Goal: Use online tool/utility: Utilize a website feature to perform a specific function

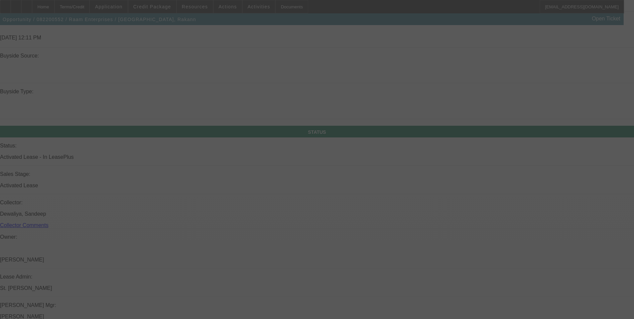
scroll to position [630, 0]
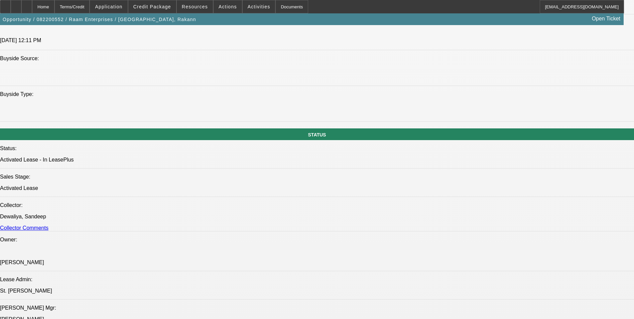
select select "0.1"
select select "2"
select select "0.1"
select select "0"
select select "2"
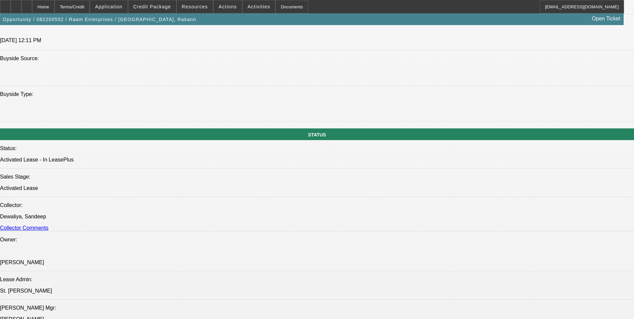
select select "0.1"
select select "0"
select select "0.1"
select select "0"
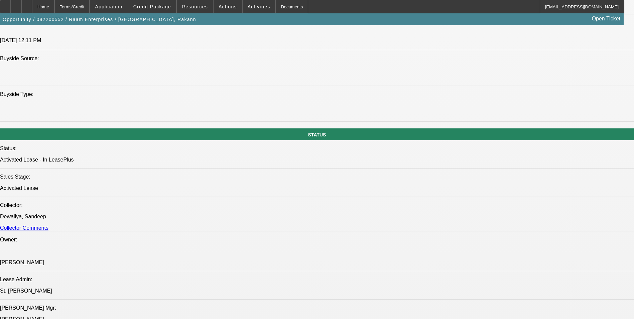
select select "0"
select select "1"
select select "2"
select select "4"
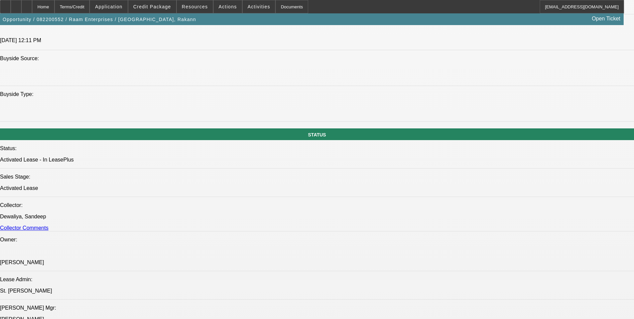
select select "1"
select select "2"
select select "4"
select select "1"
select select "2"
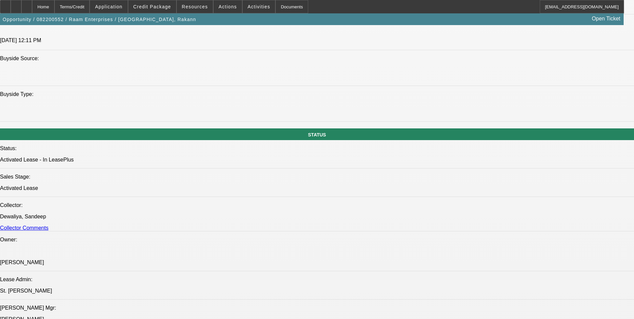
select select "4"
select select "1"
select select "2"
select select "6"
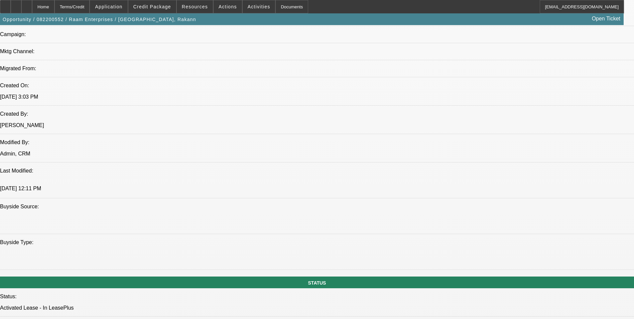
scroll to position [563, 0]
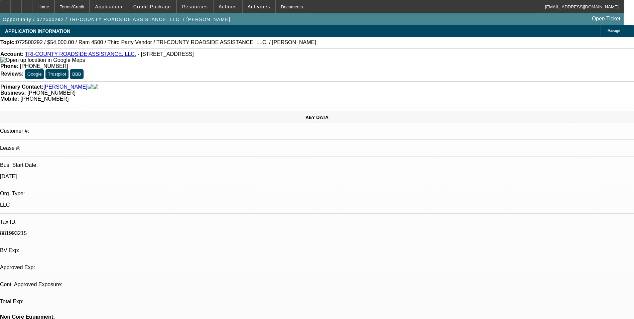
select select "0.2"
select select "0"
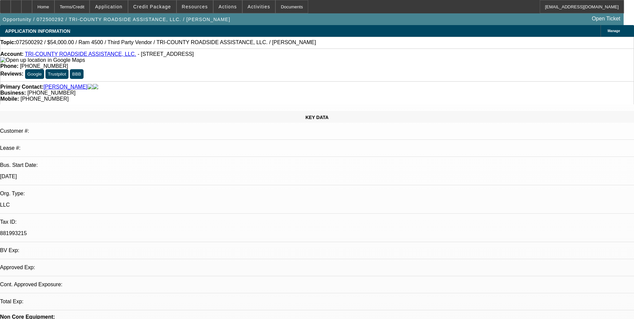
select select "0"
select select "1"
select select "2"
select select "6"
select select "1"
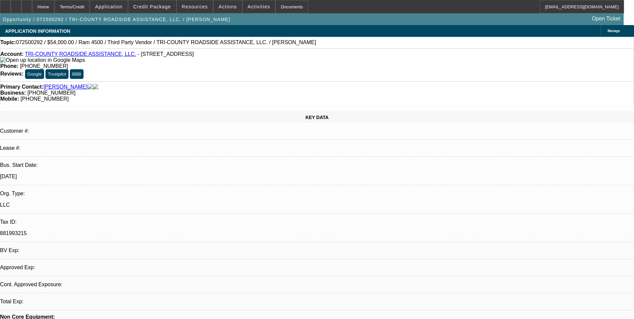
select select "2"
select select "6"
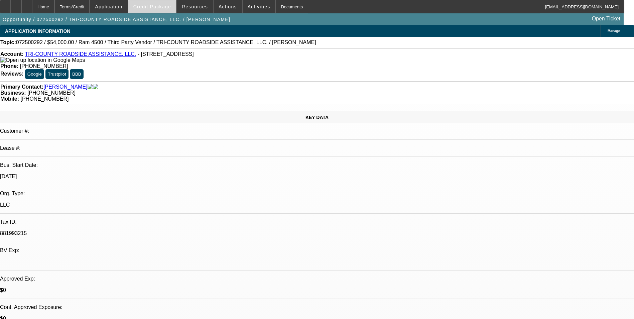
click at [152, 5] on span "Credit Package" at bounding box center [152, 6] width 38 height 5
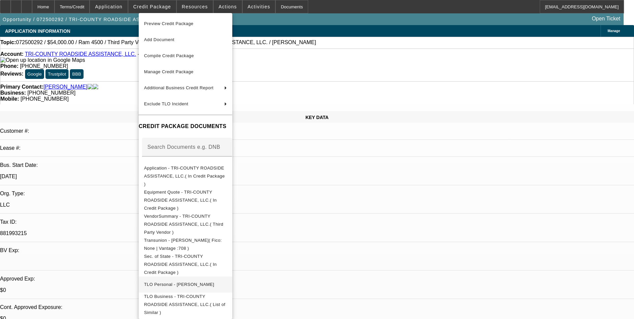
scroll to position [16, 0]
